Goal: Transaction & Acquisition: Purchase product/service

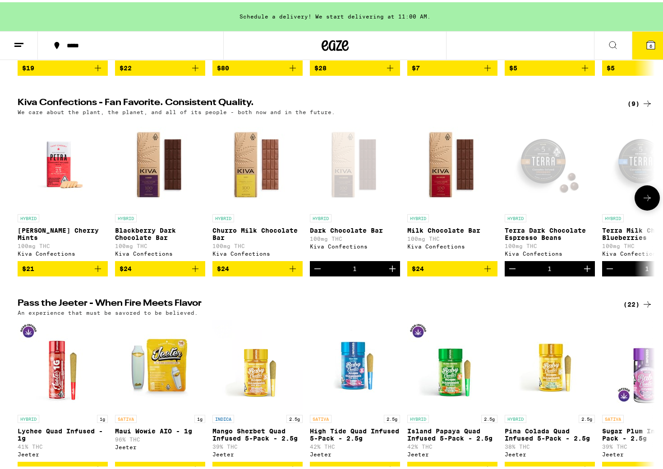
scroll to position [265, 0]
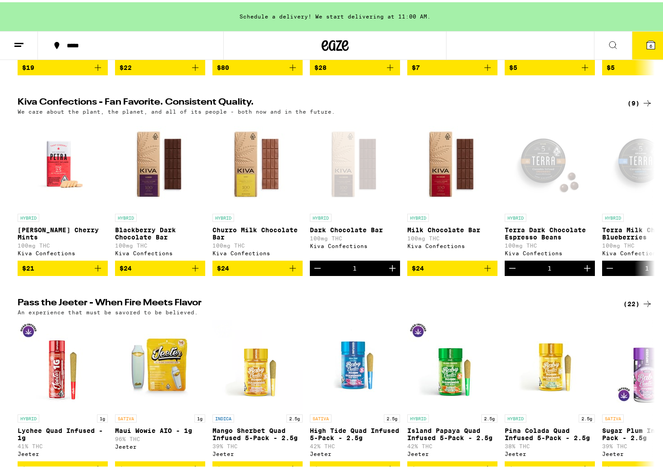
click at [641, 307] on icon at bounding box center [646, 301] width 11 height 11
